Goal: Information Seeking & Learning: Find specific fact

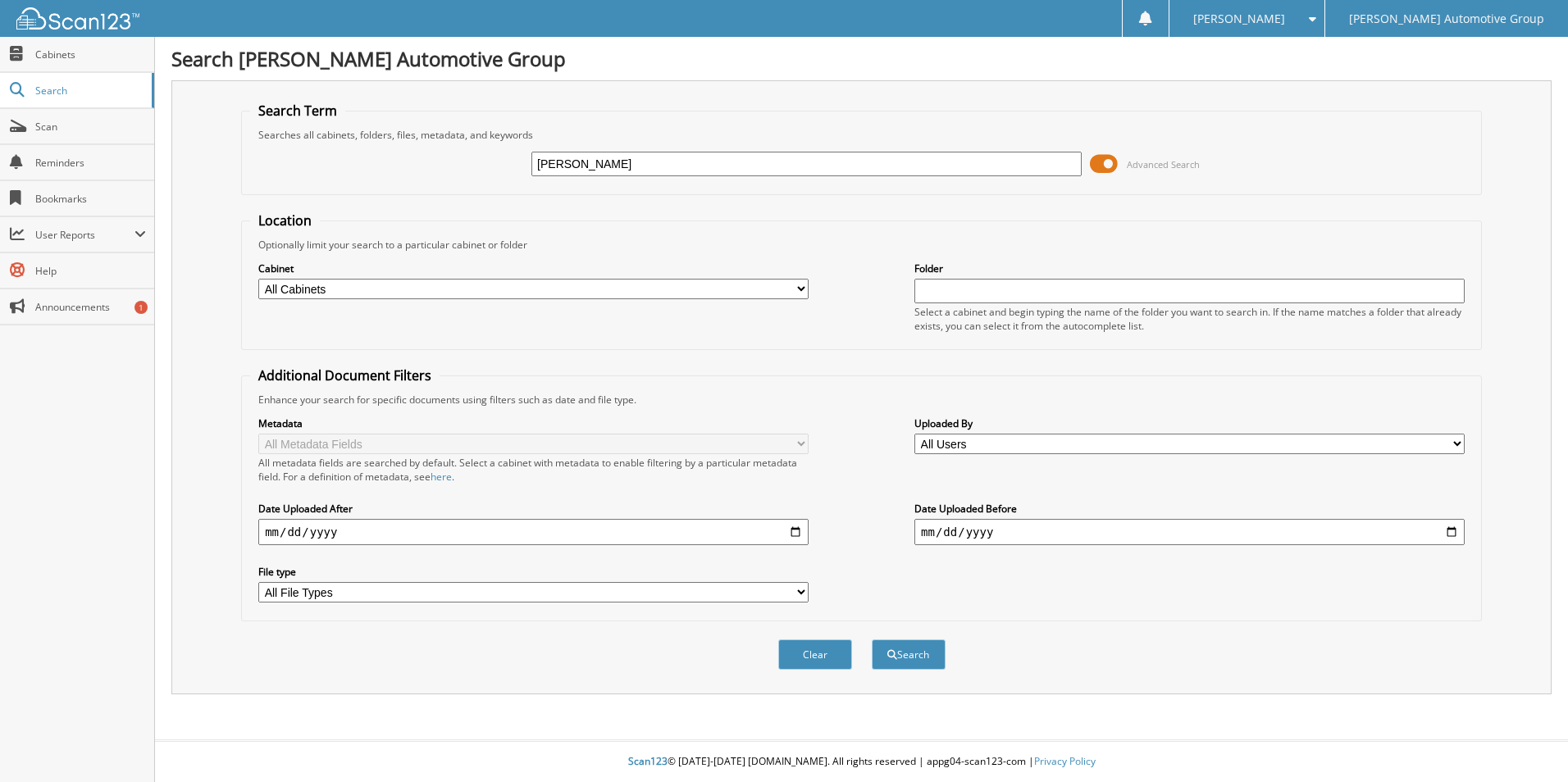
type input "[PERSON_NAME]"
click at [872, 639] on button "Search" at bounding box center [908, 654] width 74 height 30
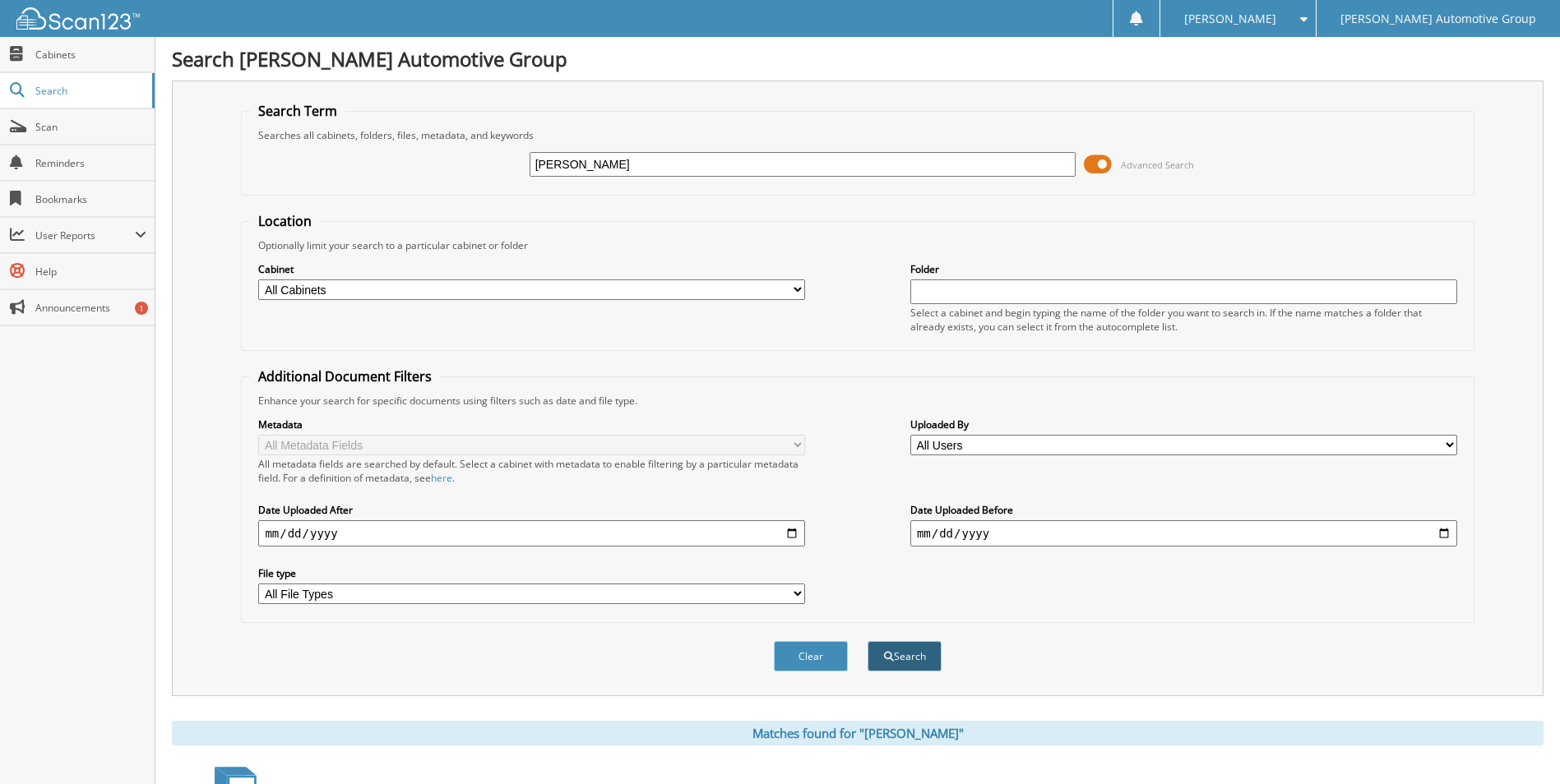
click at [922, 655] on button "Search" at bounding box center [904, 656] width 74 height 30
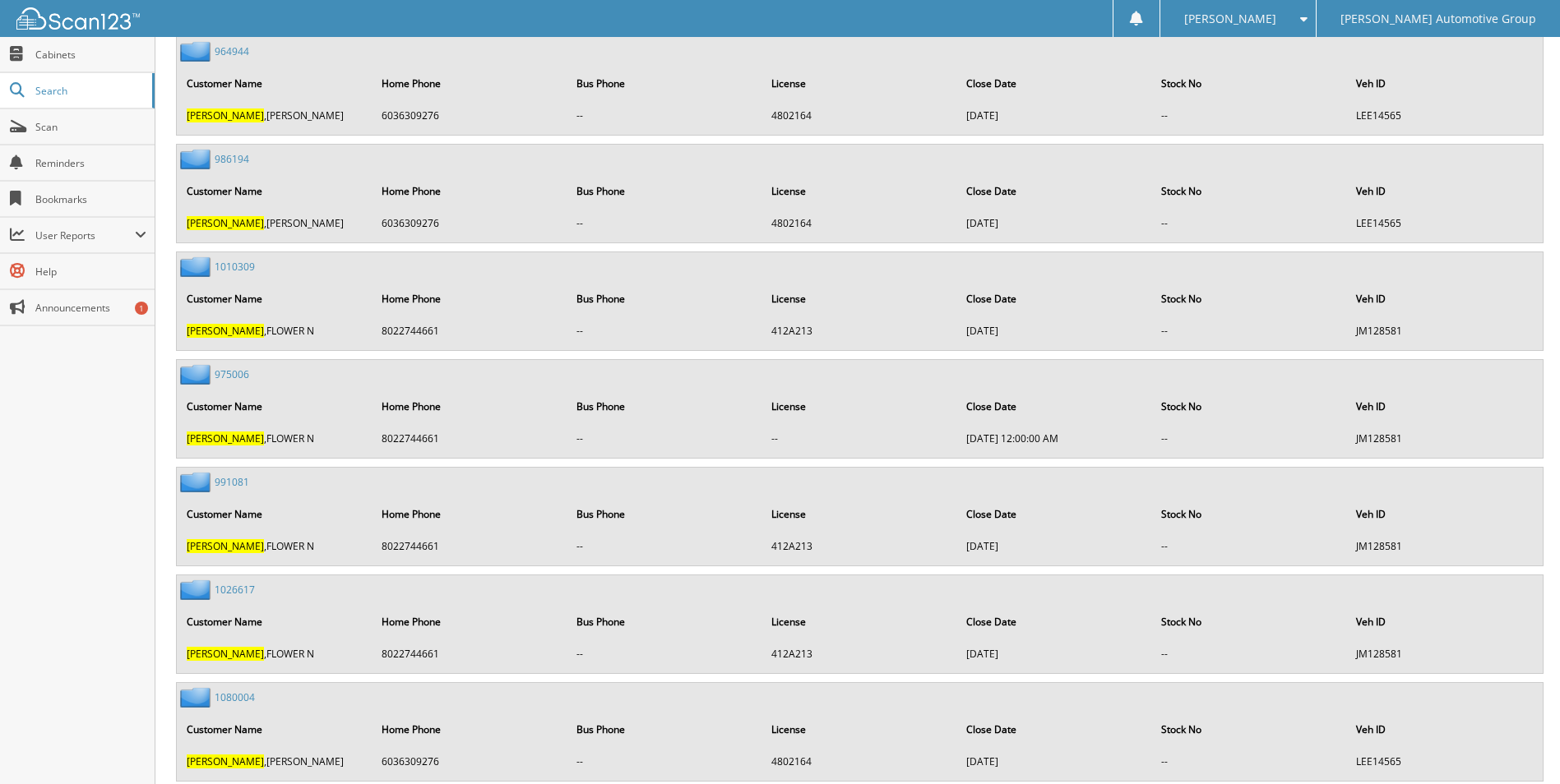
scroll to position [1151, 0]
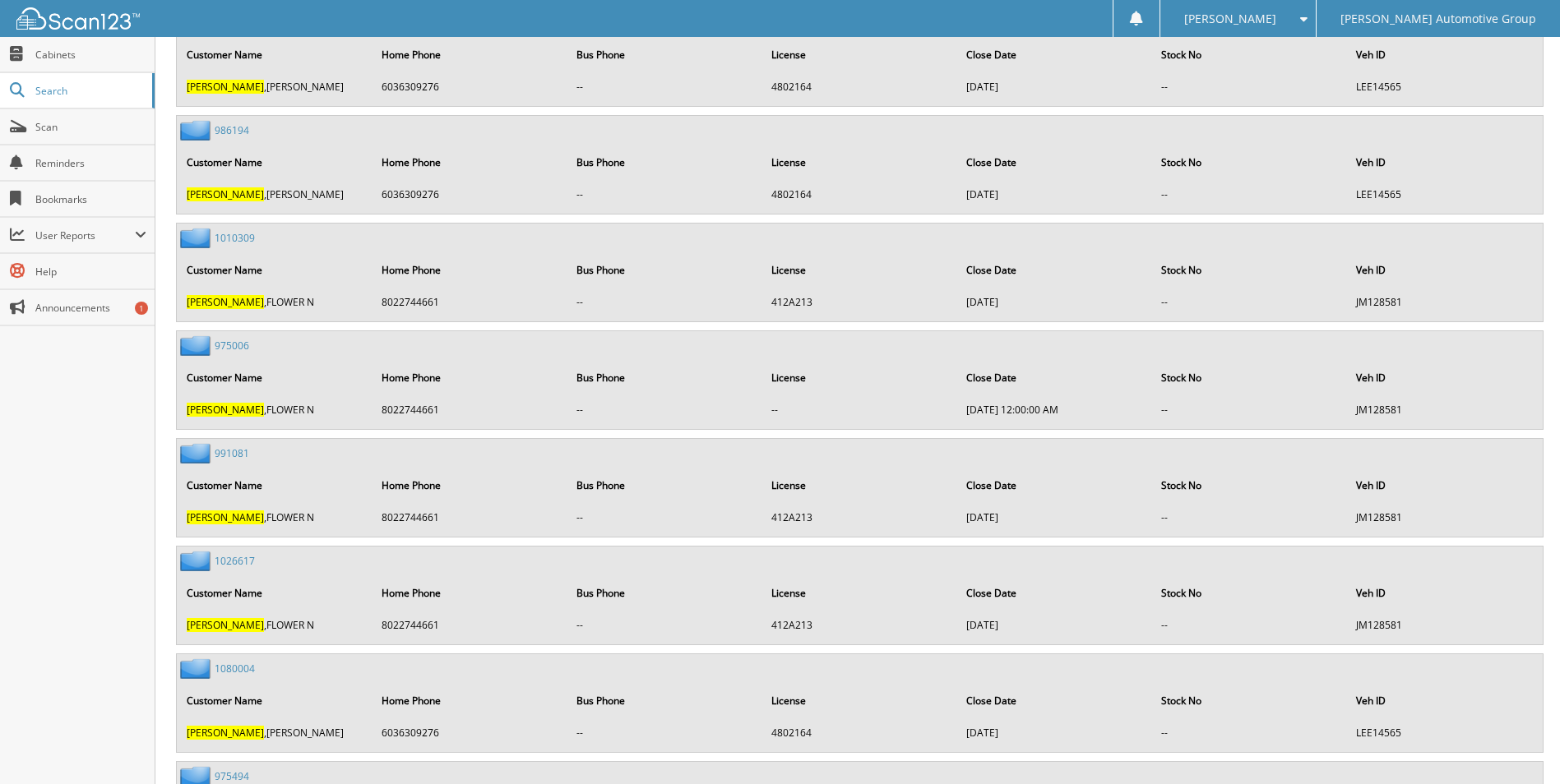
click at [236, 346] on link "975006" at bounding box center [232, 345] width 35 height 14
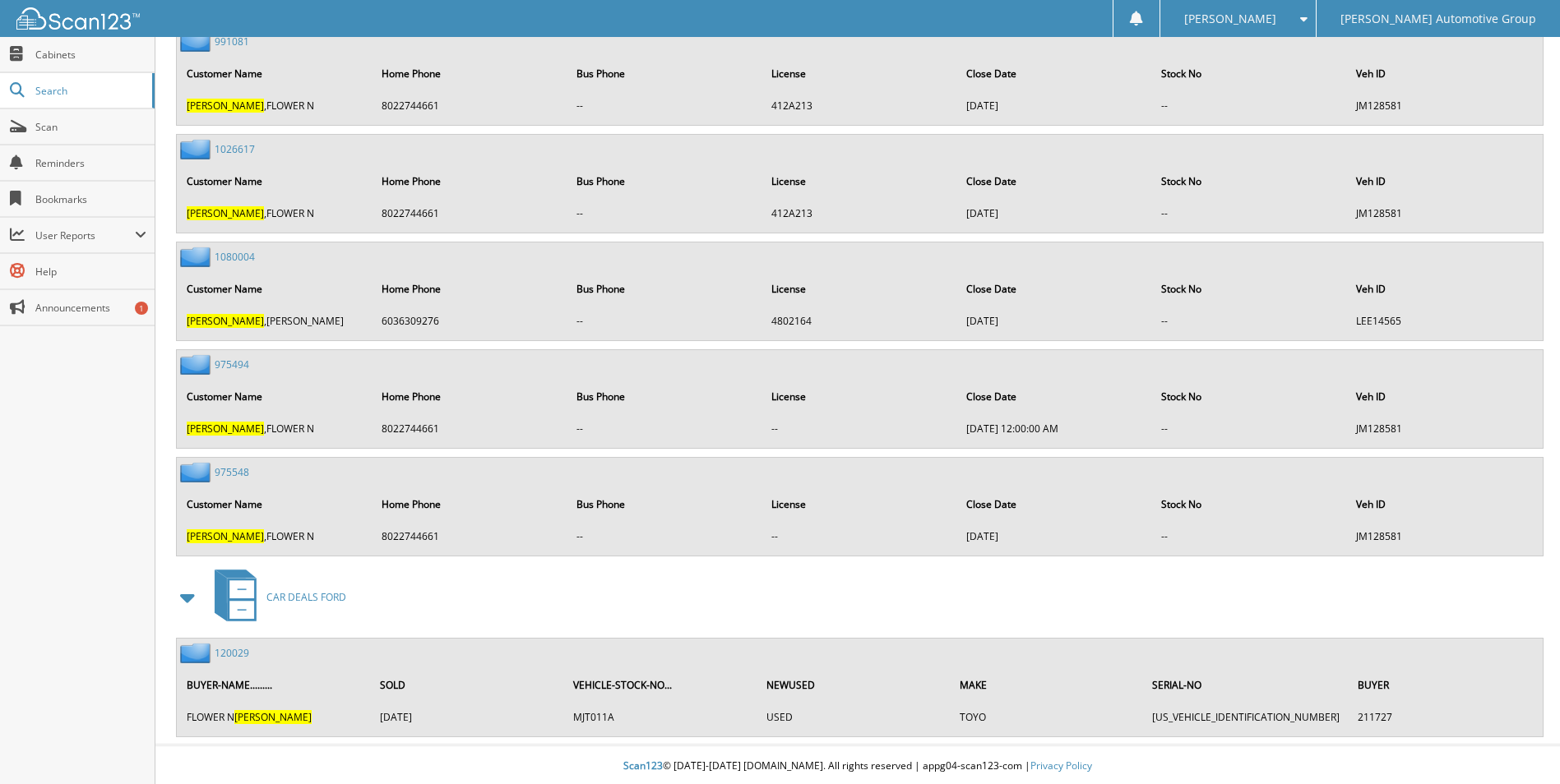
scroll to position [1566, 0]
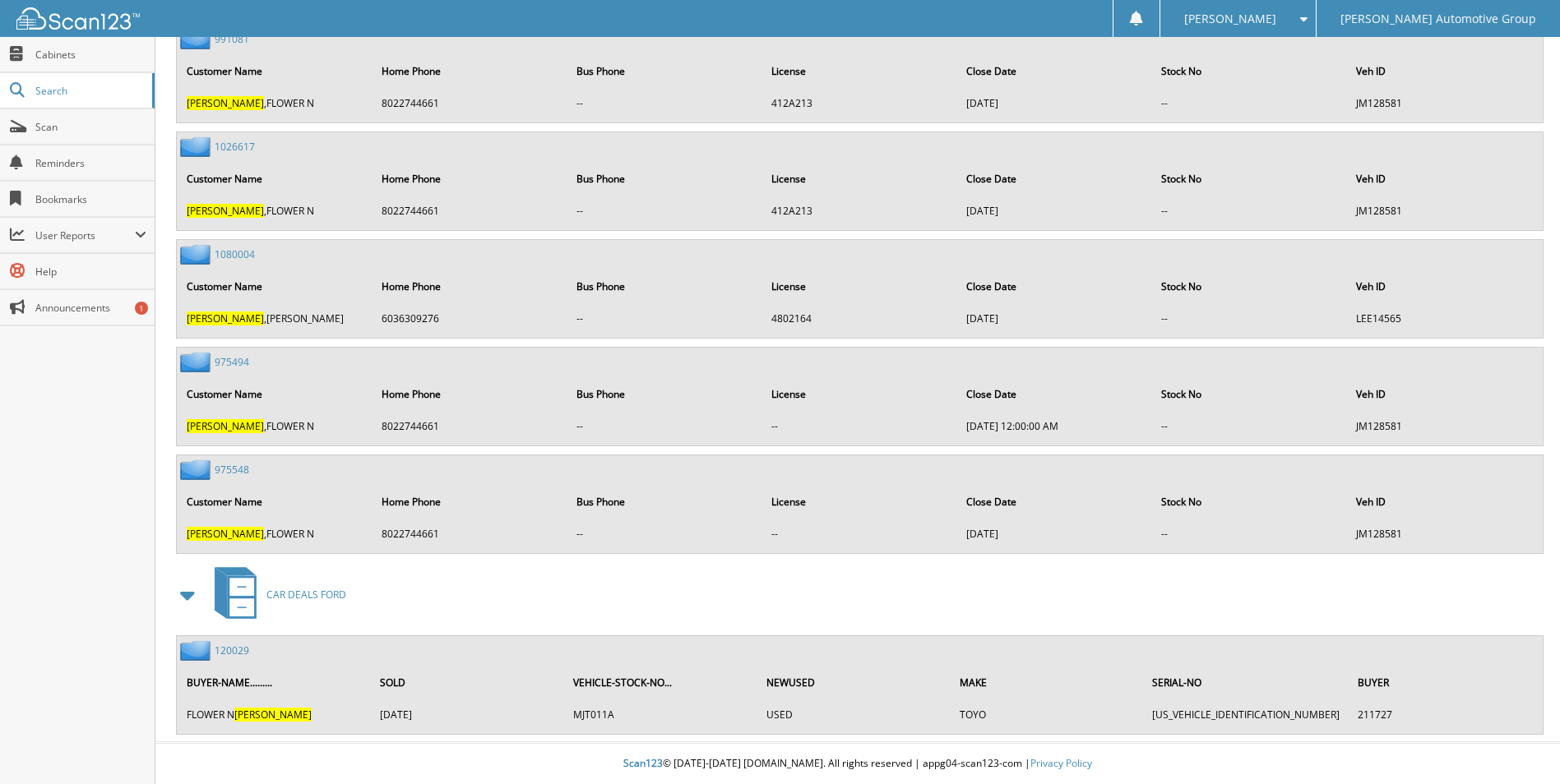
click at [257, 715] on span "[PERSON_NAME]" at bounding box center [273, 715] width 77 height 14
click at [230, 651] on link "120029" at bounding box center [232, 651] width 35 height 14
